Goal: Task Accomplishment & Management: Complete application form

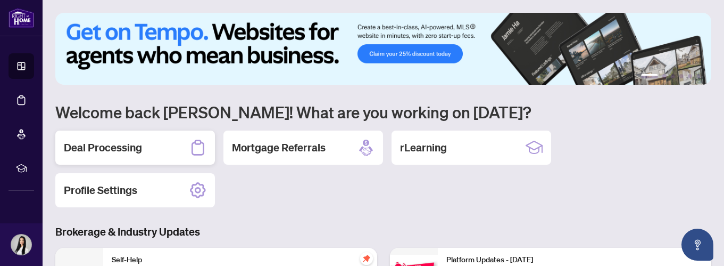
click at [194, 143] on icon at bounding box center [198, 146] width 13 height 15
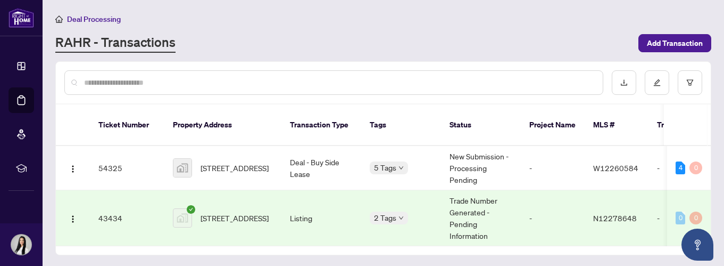
scroll to position [5, 0]
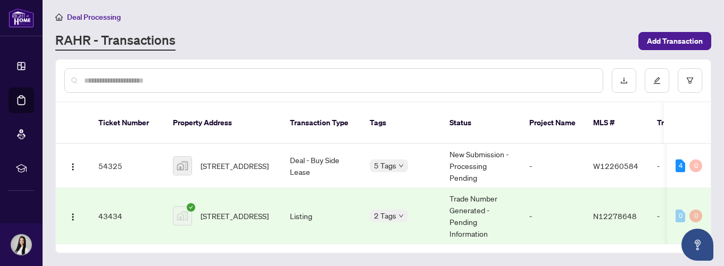
click at [228, 212] on span "[STREET_ADDRESS]" at bounding box center [235, 216] width 68 height 12
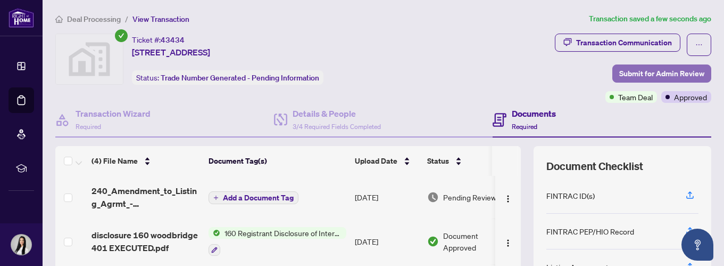
click at [647, 67] on span "Submit for Admin Review" at bounding box center [662, 73] width 85 height 17
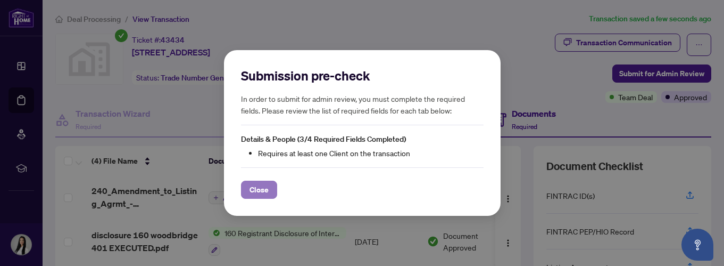
click at [268, 194] on button "Close" at bounding box center [259, 189] width 36 height 18
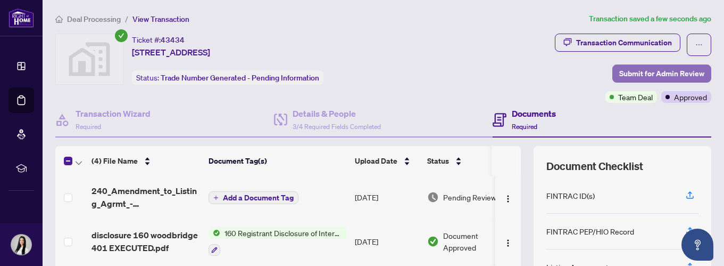
click at [642, 76] on span "Submit for Admin Review" at bounding box center [662, 73] width 85 height 17
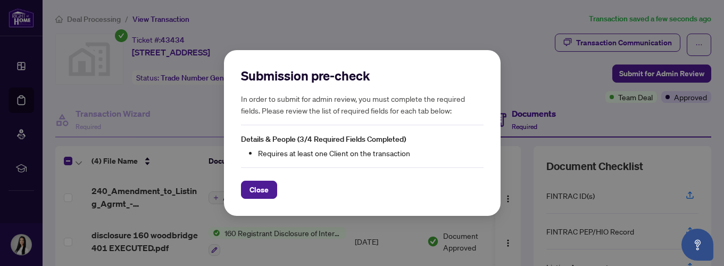
click at [269, 202] on div "Submission pre-check In order to submit for admin review, you must complete the…" at bounding box center [362, 133] width 277 height 166
click at [263, 189] on span "Close" at bounding box center [259, 189] width 19 height 17
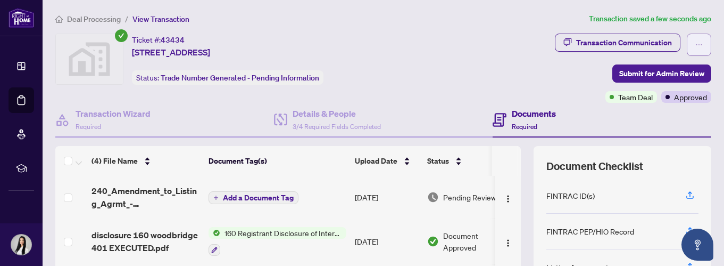
click at [703, 43] on icon "ellipsis" at bounding box center [699, 44] width 7 height 7
click at [512, 67] on div "Transaction Communication Submit for Admin Review Team Deal Approved" at bounding box center [577, 68] width 270 height 69
